Goal: Answer question/provide support: Answer question/provide support

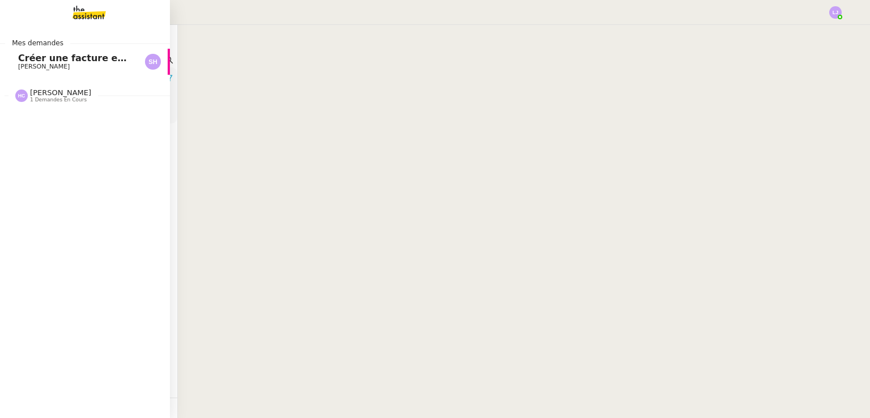
click at [32, 62] on span "Créer une facture en anglais immédiatement" at bounding box center [132, 58] width 229 height 11
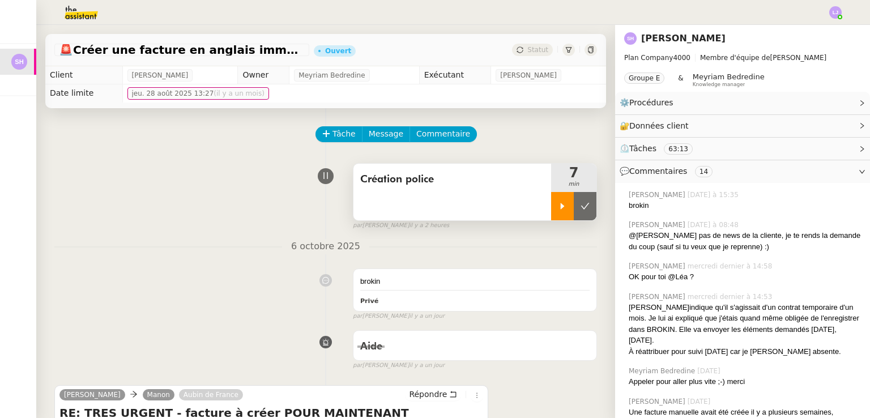
click at [558, 203] on icon at bounding box center [562, 206] width 9 height 9
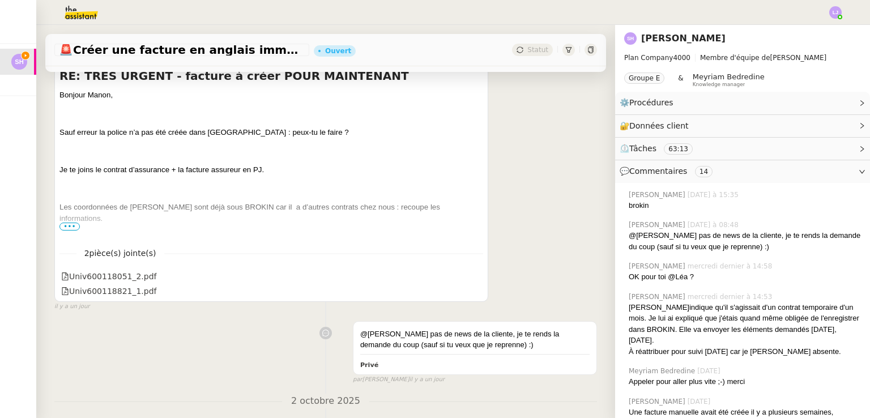
scroll to position [338, 0]
click at [74, 369] on div "@[PERSON_NAME] pas de news de la cliente, je te rends la demande du coup (sauf …" at bounding box center [325, 350] width 543 height 69
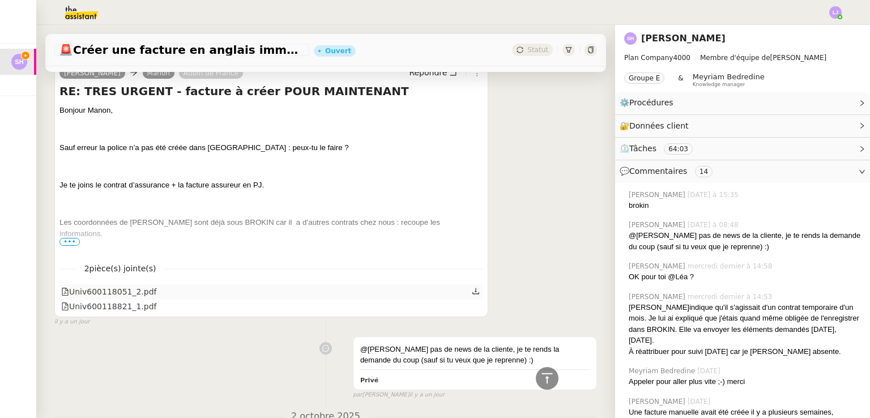
scroll to position [309, 0]
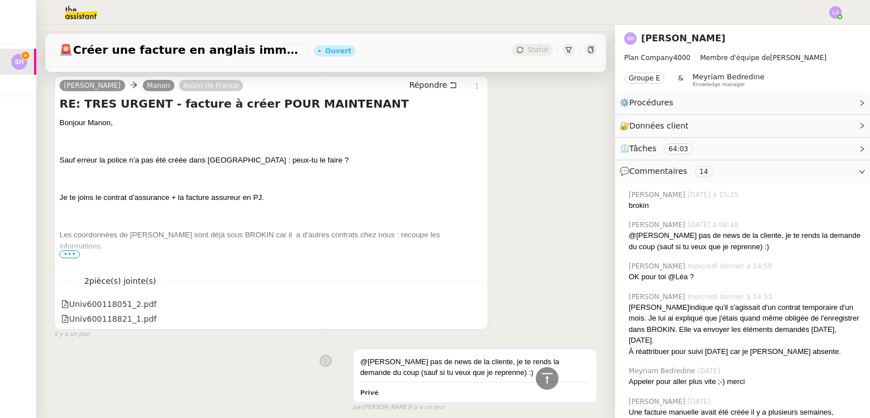
click at [71, 255] on span "•••" at bounding box center [69, 254] width 20 height 8
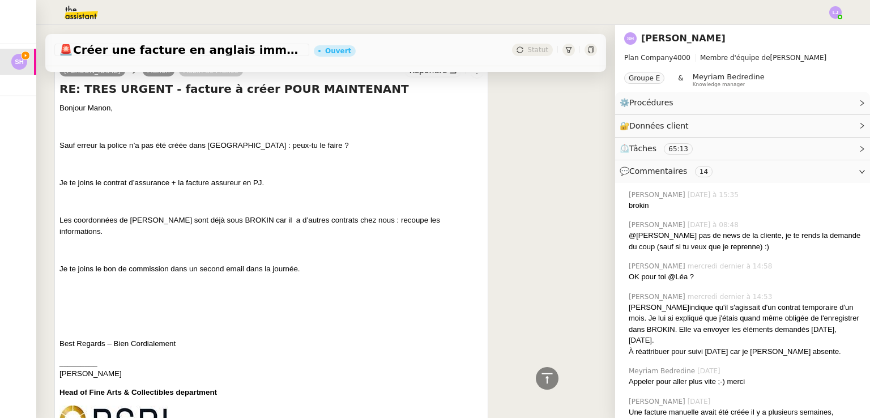
scroll to position [323, 0]
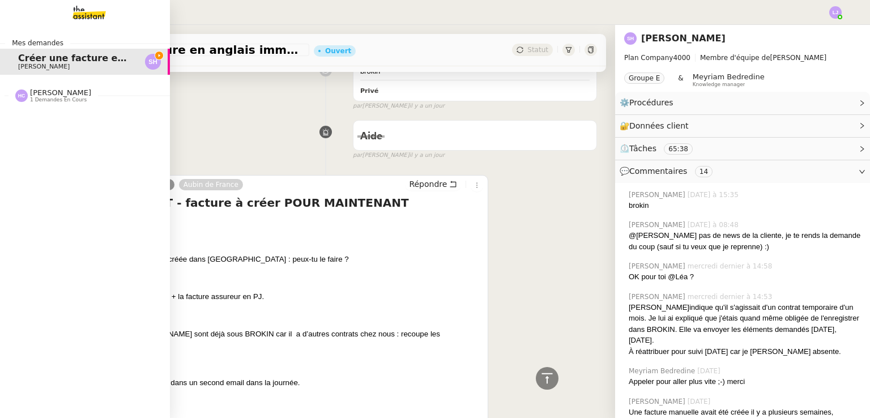
scroll to position [198, 0]
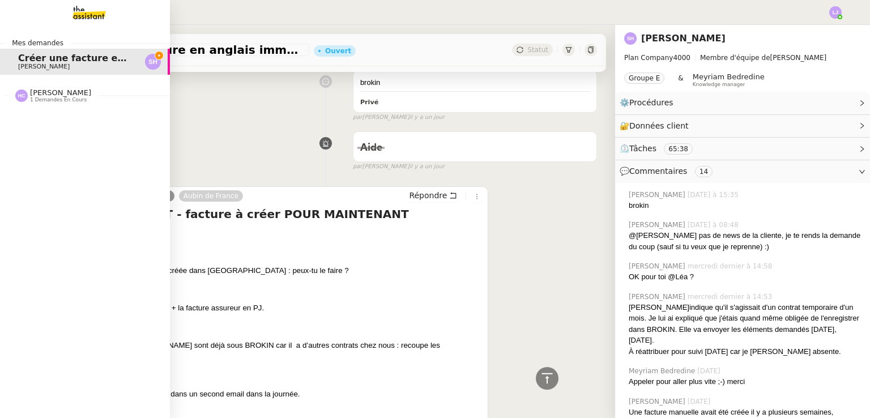
click at [102, 12] on img at bounding box center [80, 12] width 88 height 25
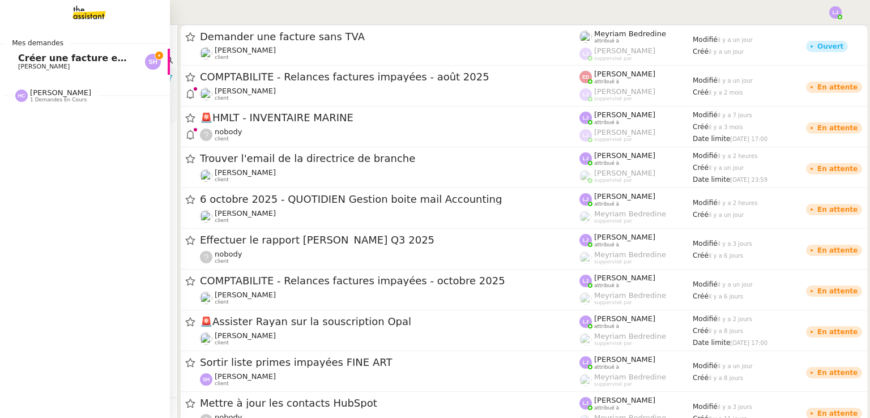
click at [97, 63] on span "[PERSON_NAME]" at bounding box center [75, 66] width 114 height 7
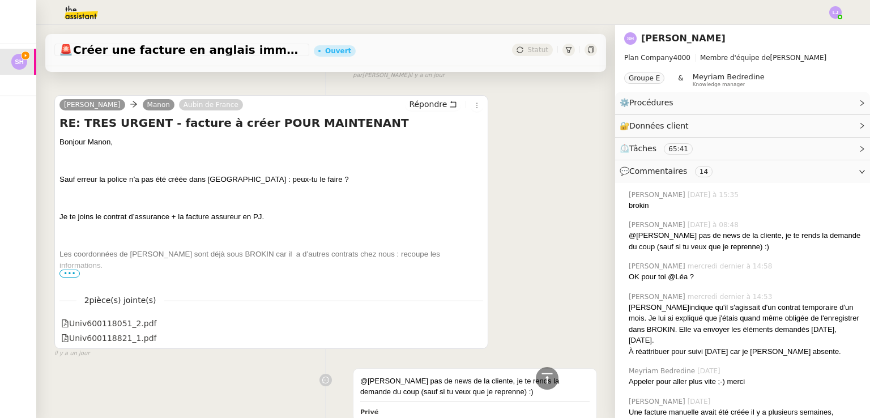
scroll to position [296, 0]
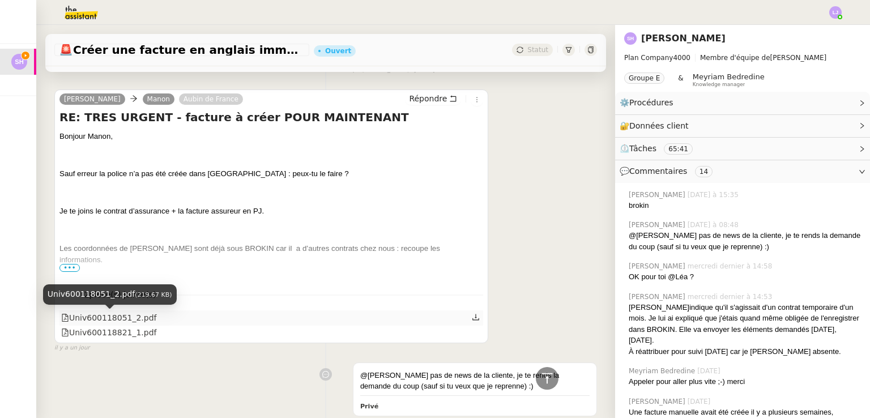
click at [127, 319] on div "Univ600118051_2.pdf" at bounding box center [109, 318] width 96 height 13
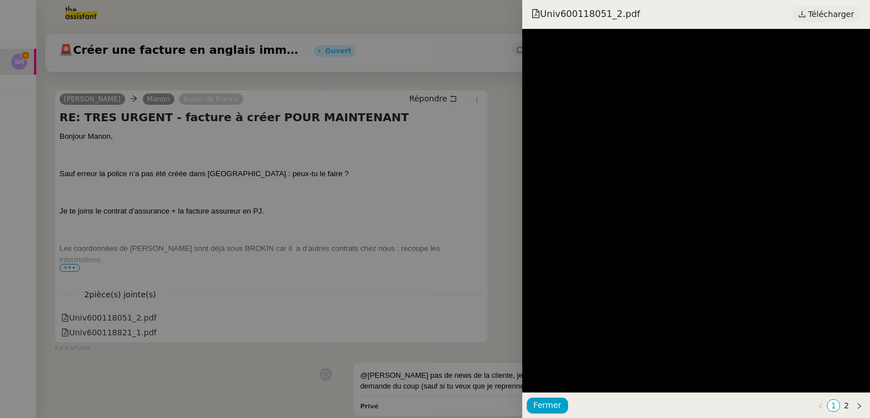
click at [817, 15] on span "Télécharger" at bounding box center [831, 14] width 46 height 15
click at [98, 306] on div at bounding box center [435, 209] width 870 height 418
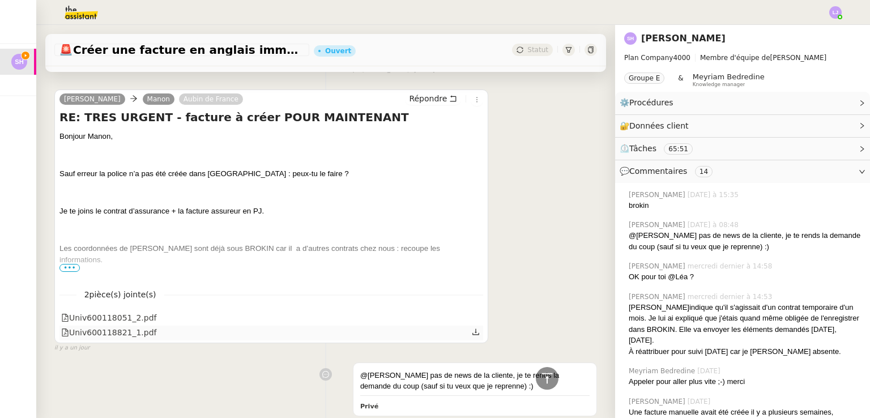
click at [473, 334] on icon at bounding box center [476, 332] width 7 height 6
click at [435, 103] on span "Répondre" at bounding box center [428, 98] width 38 height 11
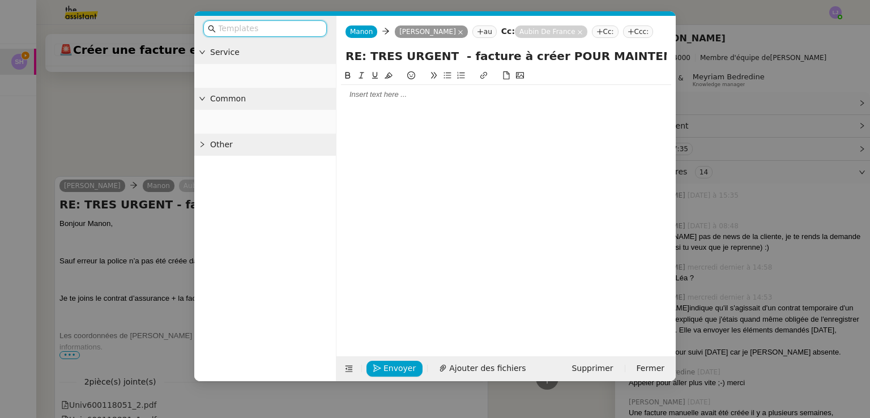
scroll to position [383, 0]
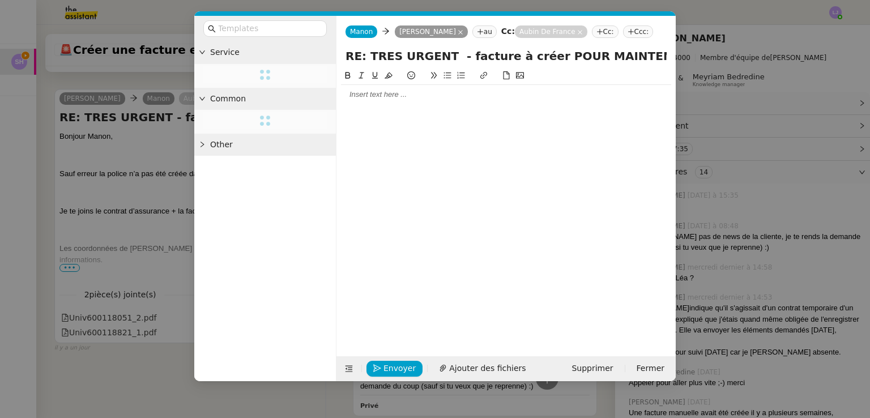
click at [423, 98] on div at bounding box center [506, 95] width 330 height 10
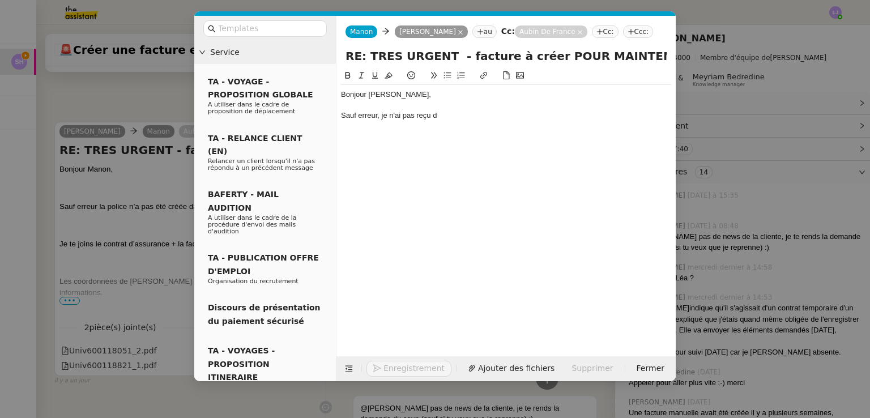
scroll to position [416, 0]
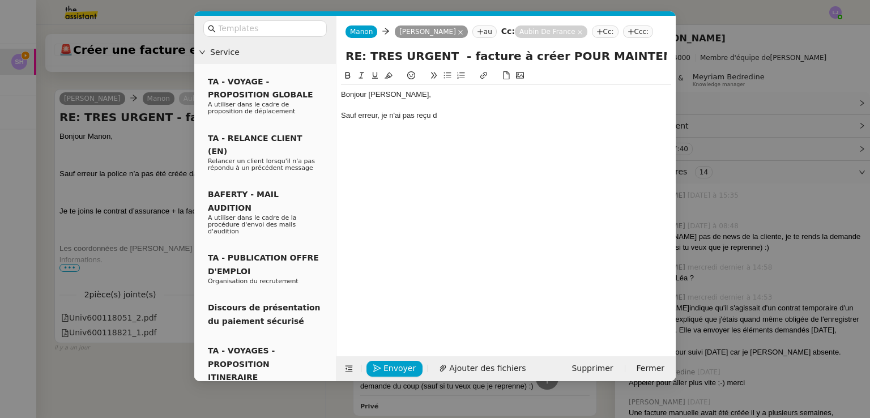
click at [378, 114] on div "Sauf erreur, je n'ai pas reçu d" at bounding box center [506, 115] width 330 height 10
click at [488, 115] on div "Sauf erreur de ma part, je n'ai pas reçu d" at bounding box center [506, 115] width 330 height 10
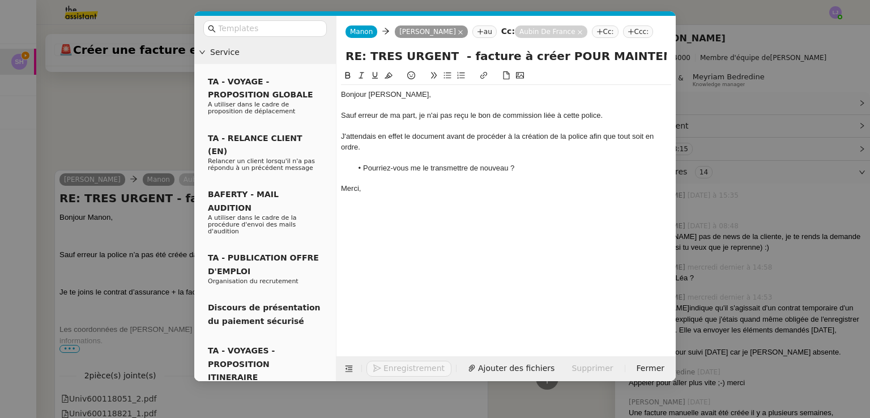
scroll to position [497, 0]
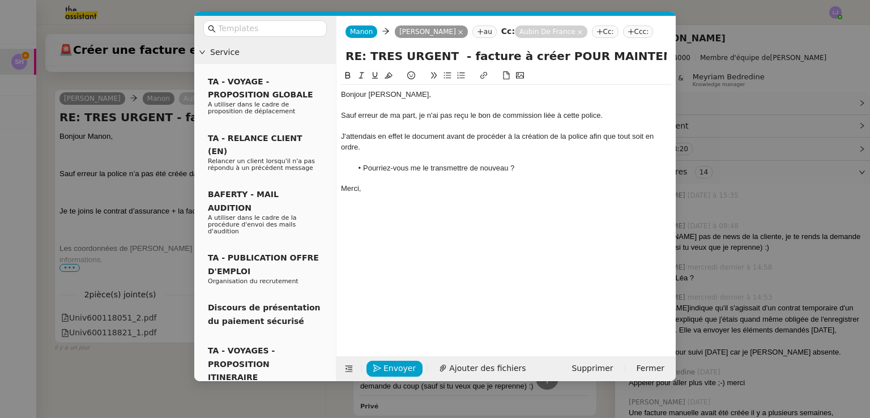
click at [152, 338] on nz-modal-container "Service TA - VOYAGE - PROPOSITION GLOBALE A utiliser dans le cadre de propositi…" at bounding box center [435, 209] width 870 height 418
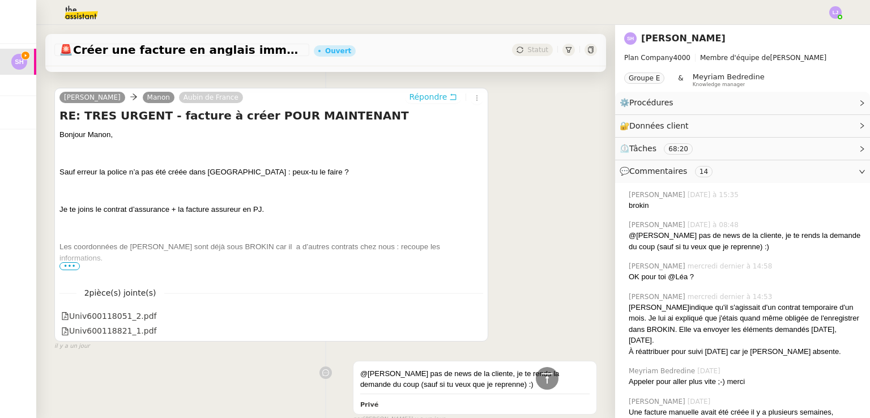
scroll to position [496, 0]
click at [70, 264] on span "•••" at bounding box center [69, 267] width 20 height 8
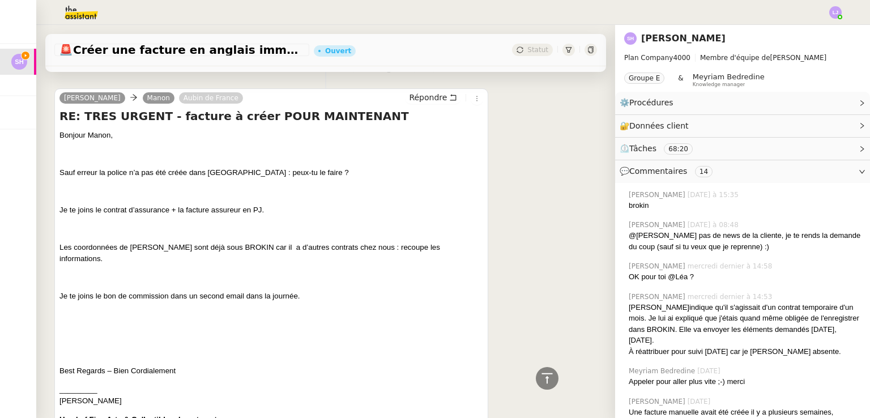
scroll to position [0, 0]
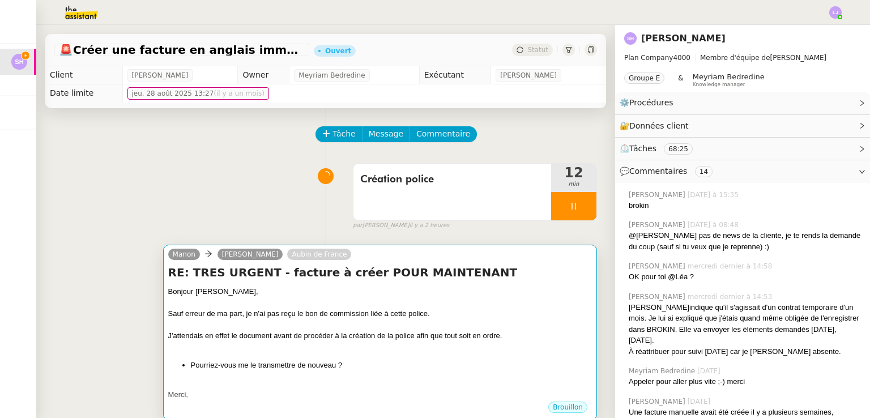
click at [395, 327] on div at bounding box center [380, 325] width 424 height 11
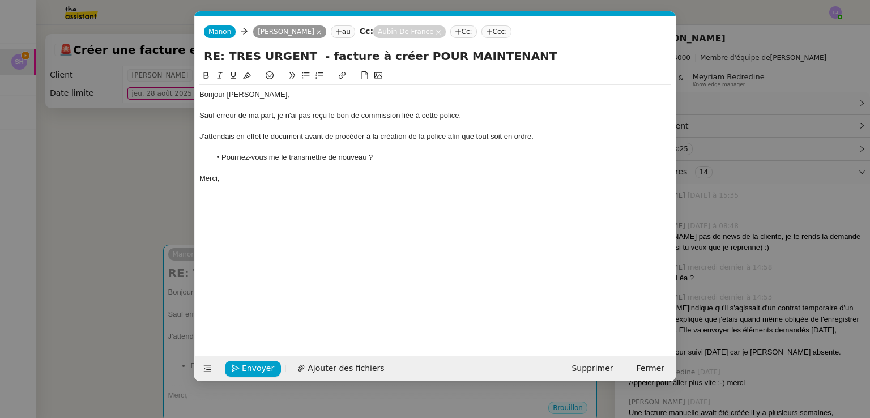
scroll to position [0, 24]
click at [252, 363] on span "Envoyer" at bounding box center [258, 368] width 32 height 13
click at [252, 363] on span "Confirmer l'envoi" at bounding box center [276, 368] width 68 height 13
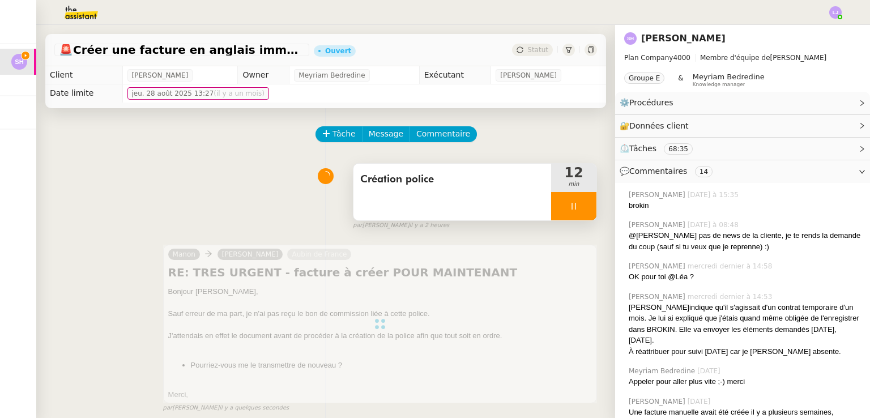
click at [518, 205] on div "Création police" at bounding box center [453, 192] width 198 height 57
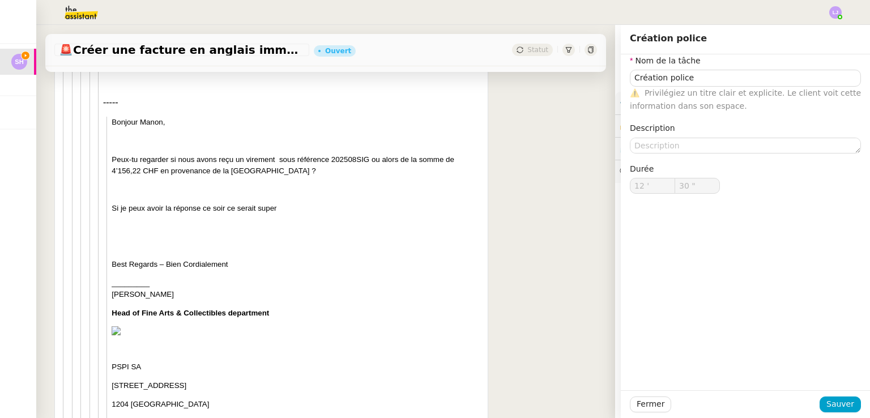
type input "31 ""
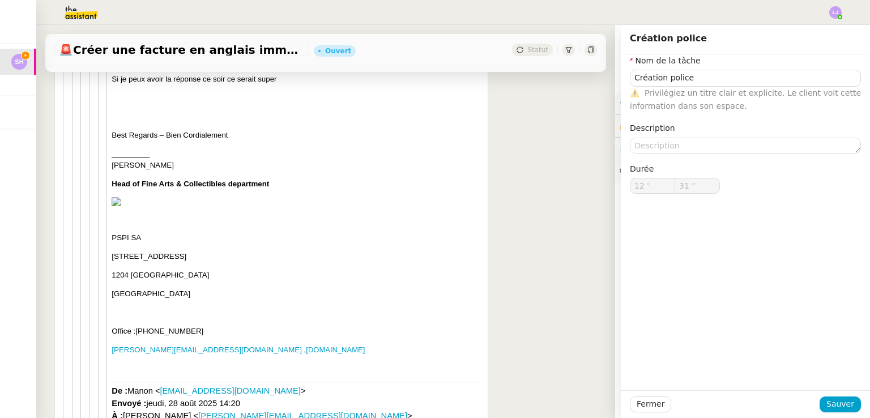
type input "Création police"
type input "12 '"
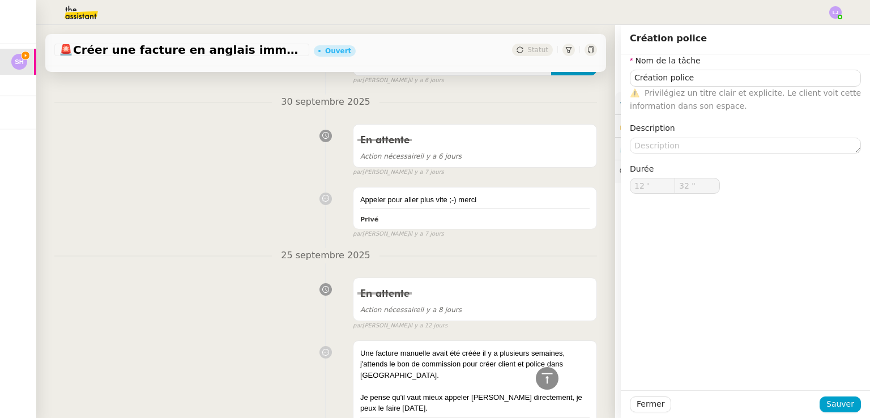
scroll to position [10308, 0]
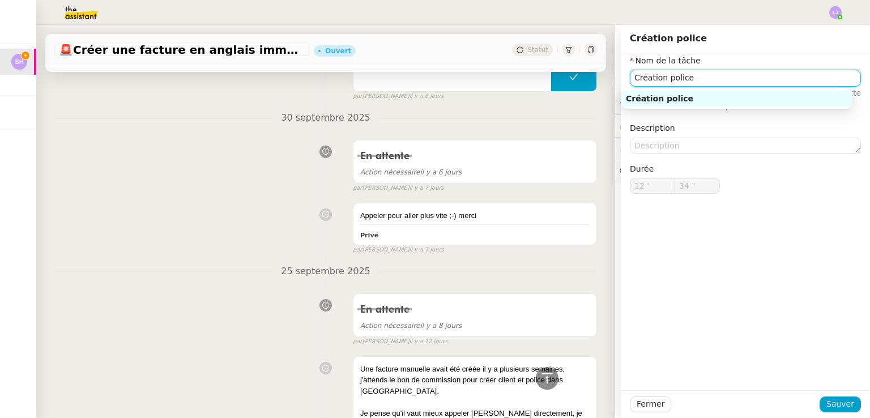
click at [731, 74] on input "Création police" at bounding box center [745, 78] width 231 height 16
type input "35 ""
type input "Etude d'"
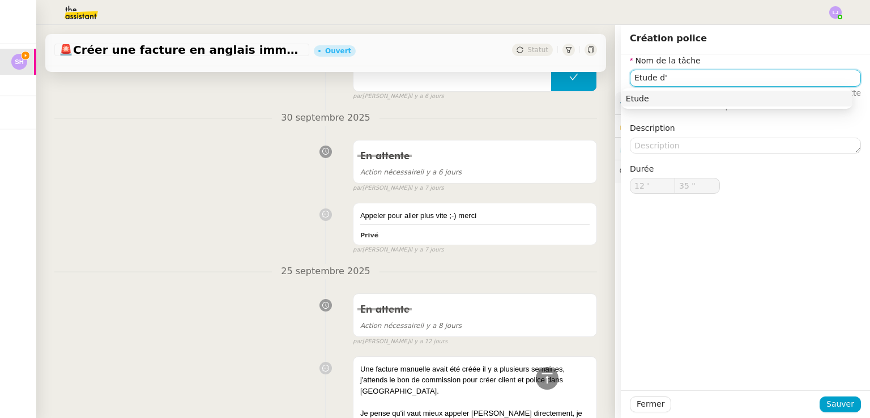
type input "36 ""
type input "Etude d'historiq"
type input "37 ""
type input "Etude d'historique"
click at [674, 78] on input "Etude d'historique" at bounding box center [745, 78] width 231 height 16
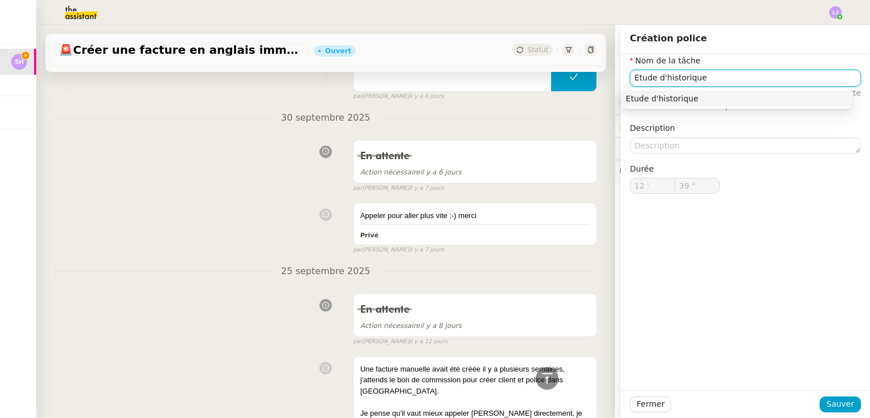
click at [674, 78] on input "Etude d'historique" at bounding box center [745, 78] width 231 height 16
type input "40 ""
click at [674, 78] on input "Etude d'historique" at bounding box center [745, 78] width 231 height 16
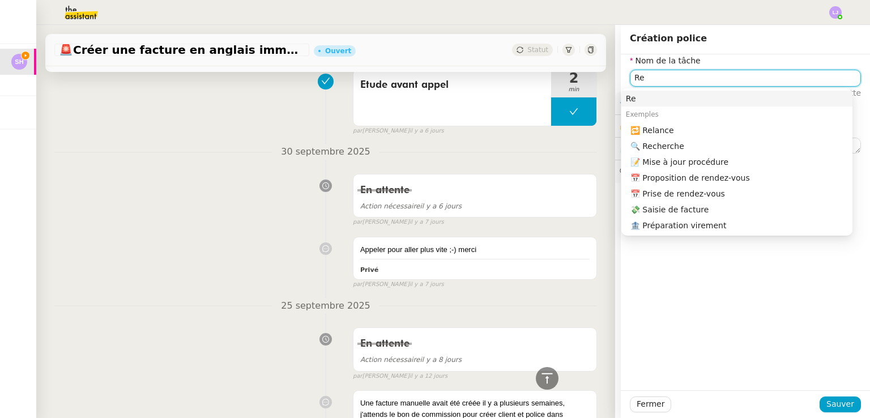
scroll to position [10343, 0]
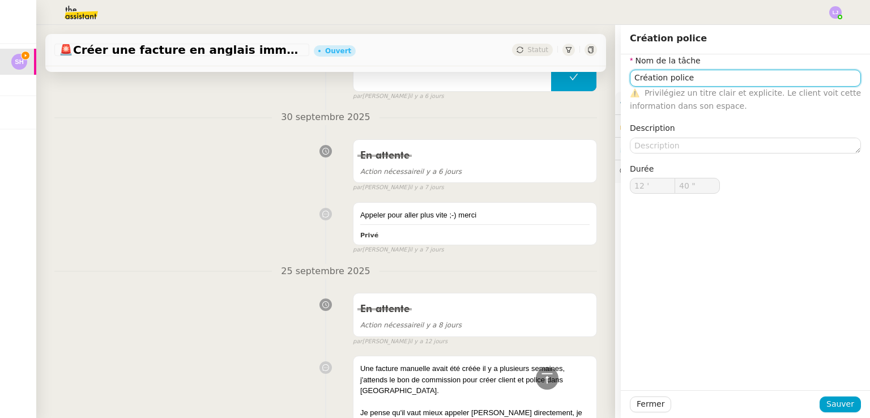
type input "Création policer"
type input "12 '"
type input "41 ""
type input "Création police"
type input "12 '"
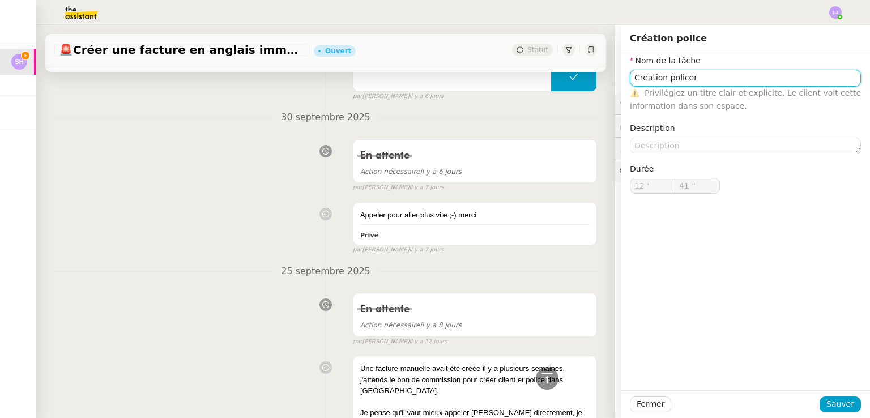
type input "41 ""
type input "Création police"
type input "12 '"
type input "42 ""
type input "Re"
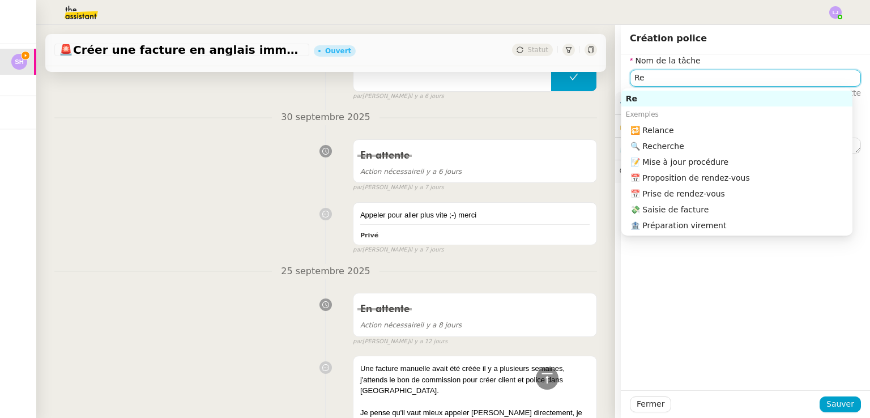
type input "43 ""
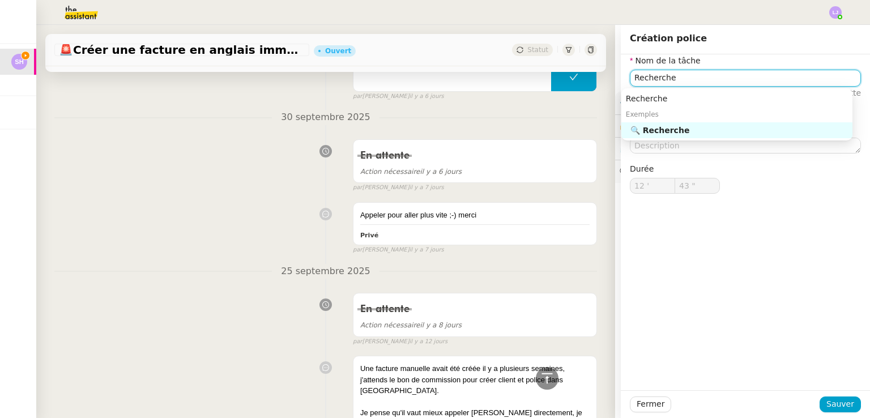
type input "Recherches"
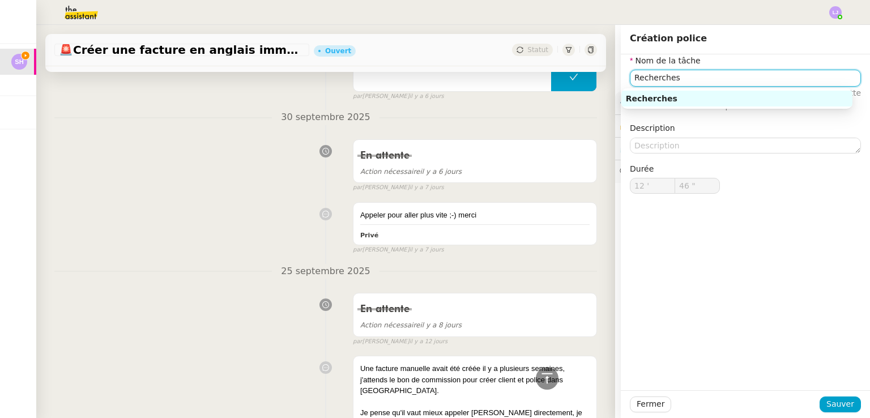
type input "47 ""
type input "Recherches"
click at [841, 415] on div "Fermer Sauver" at bounding box center [745, 404] width 249 height 28
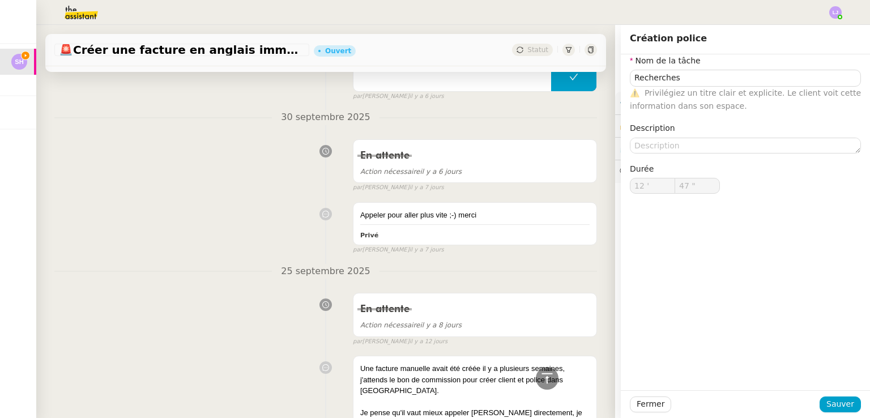
click at [841, 415] on div "Fermer Sauver" at bounding box center [745, 404] width 249 height 28
click at [831, 406] on span "Sauver" at bounding box center [841, 404] width 28 height 13
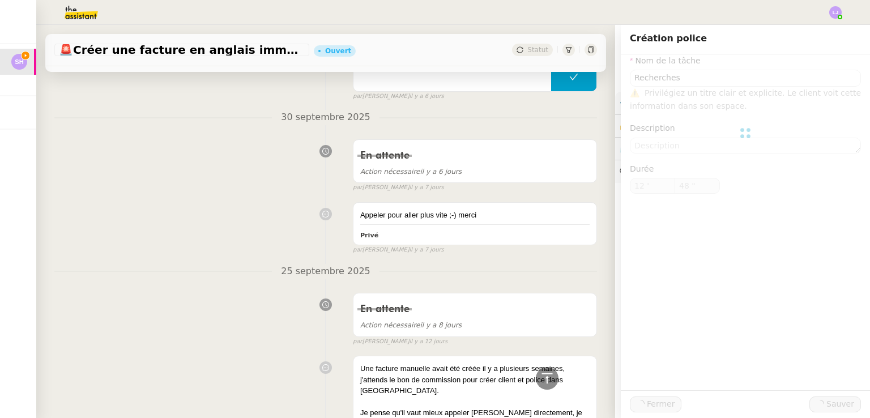
type input "49 ""
type input "Recherches"
type input "12 '"
type input "49 ""
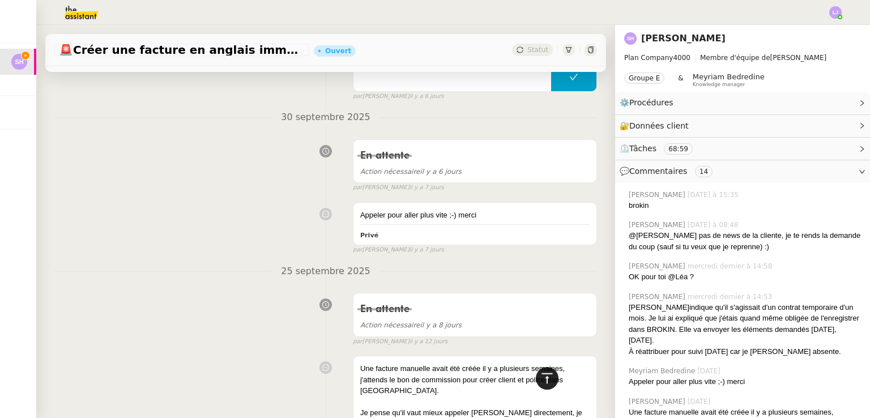
click at [540, 377] on icon at bounding box center [547, 379] width 14 height 14
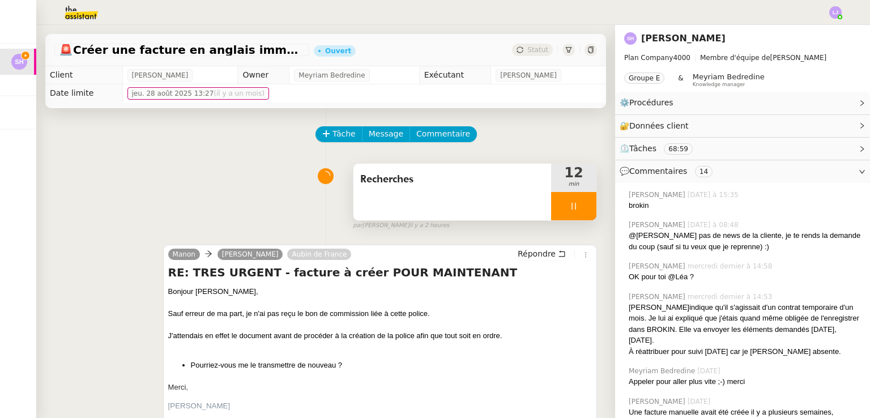
click at [575, 207] on div at bounding box center [573, 206] width 45 height 28
click at [581, 207] on icon at bounding box center [585, 206] width 9 height 9
click at [432, 198] on div "Recherches" at bounding box center [453, 192] width 198 height 57
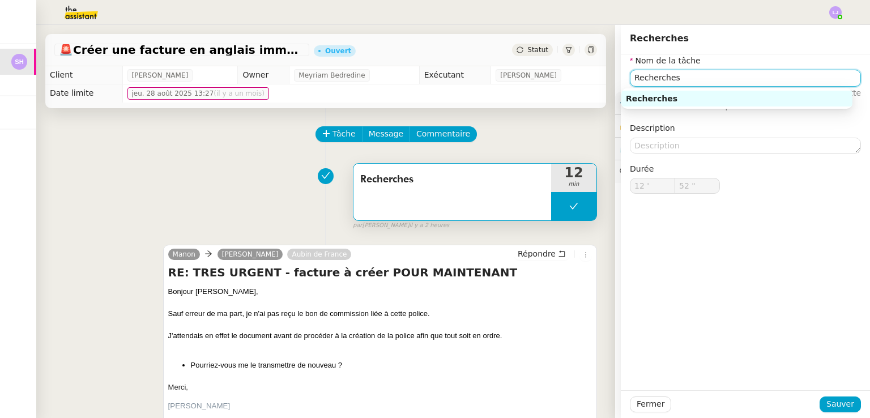
click at [630, 78] on input "Recherches" at bounding box center [745, 78] width 231 height 16
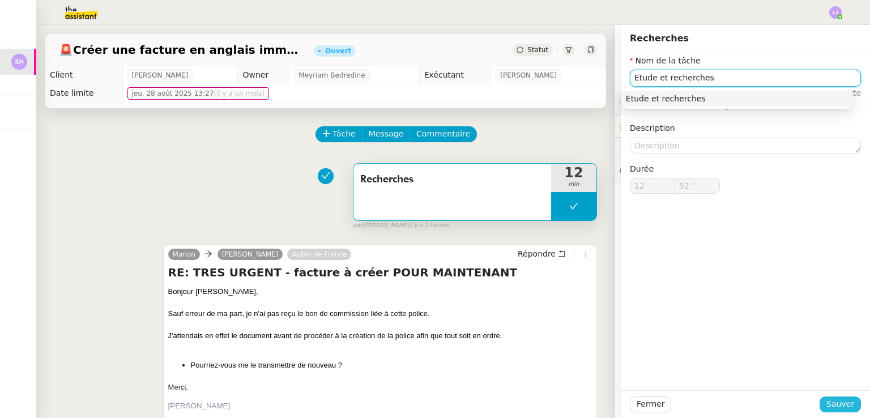
type input "Etude et recherches"
click at [842, 406] on span "Sauver" at bounding box center [841, 404] width 28 height 13
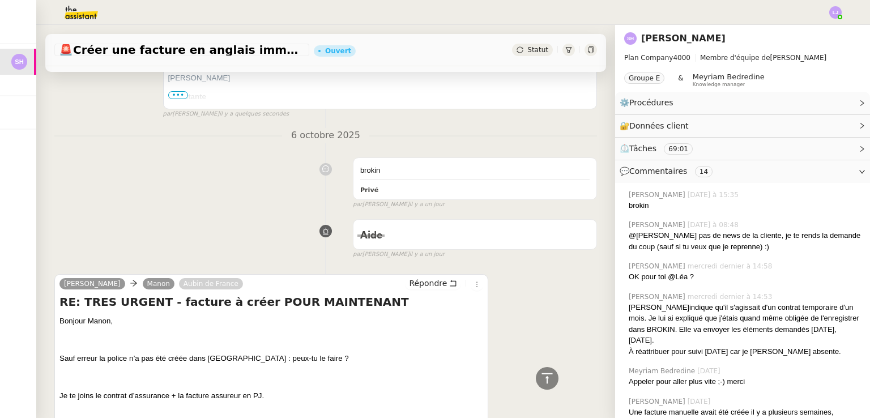
scroll to position [330, 0]
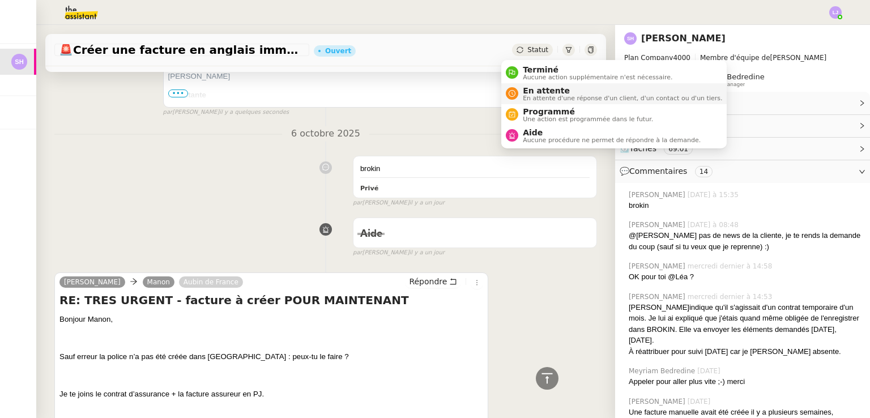
click at [533, 88] on span "En attente" at bounding box center [622, 90] width 199 height 9
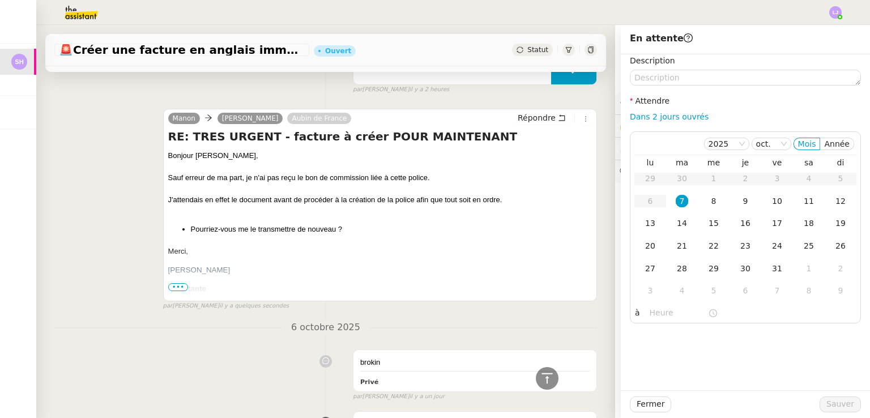
scroll to position [3, 0]
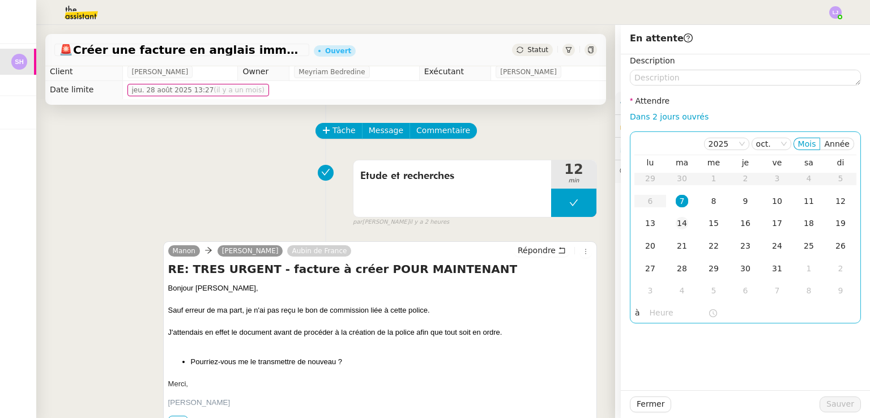
click at [676, 223] on div "14" at bounding box center [682, 223] width 12 height 12
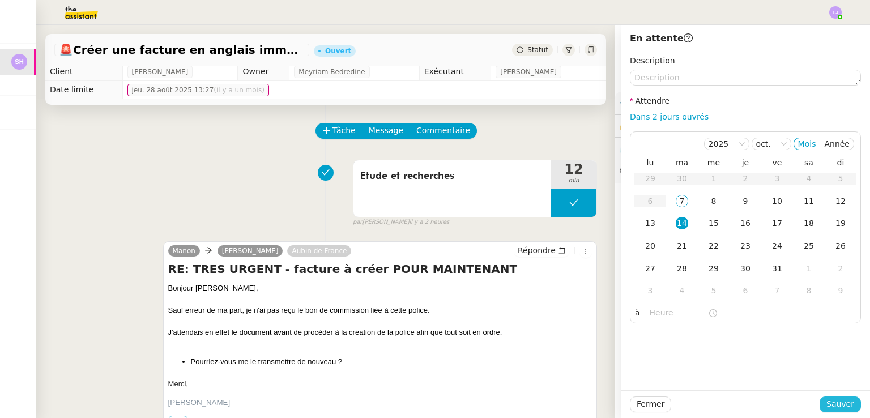
click at [837, 404] on span "Sauver" at bounding box center [841, 404] width 28 height 13
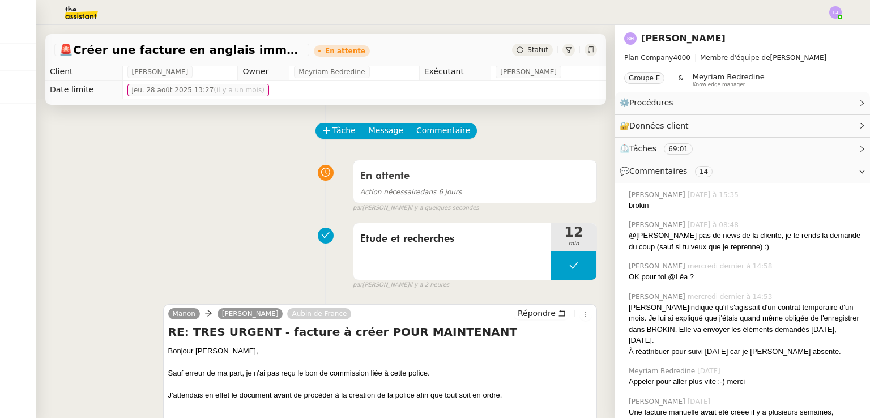
click at [60, 28] on div "🚨 Créer une facture en anglais immédiatement En attente Statut" at bounding box center [325, 45] width 579 height 41
click at [73, 21] on img at bounding box center [72, 12] width 88 height 25
